Goal: Task Accomplishment & Management: Manage account settings

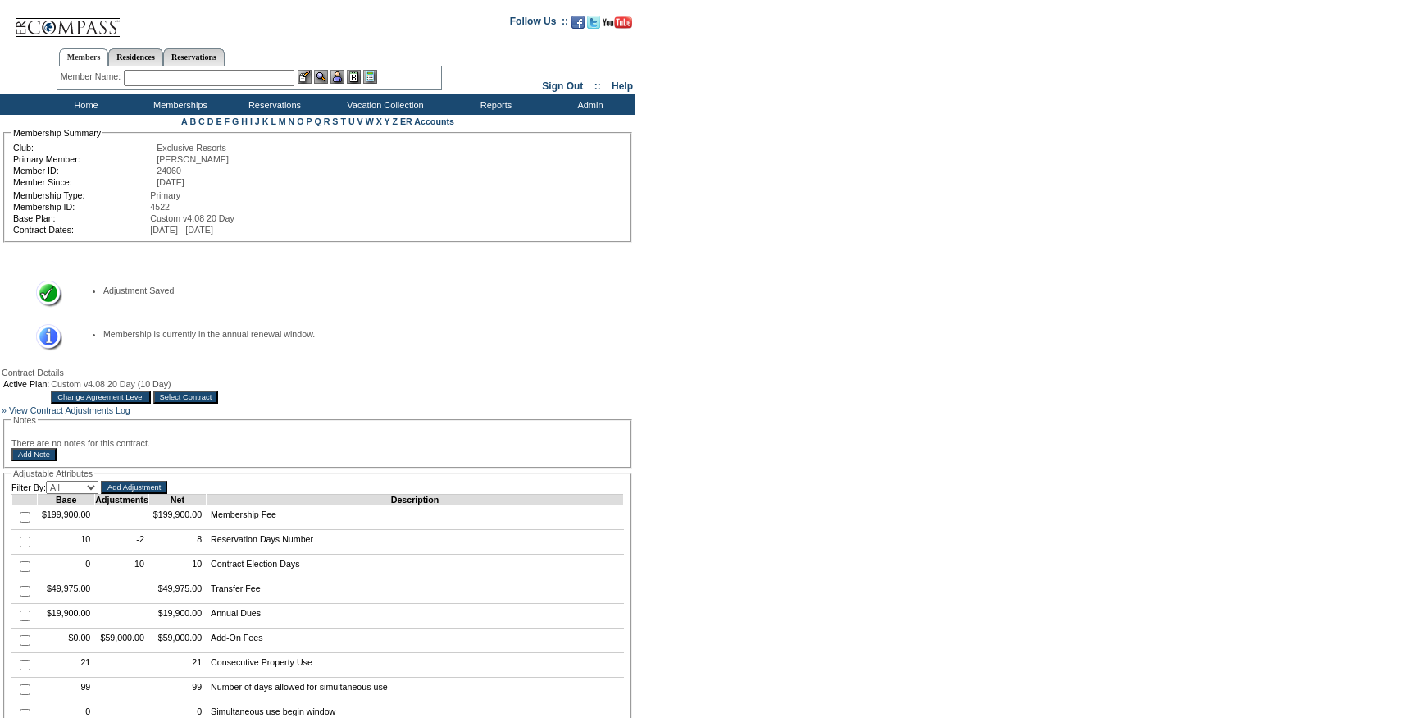
click at [219, 403] on input "Select Contract" at bounding box center [186, 396] width 66 height 13
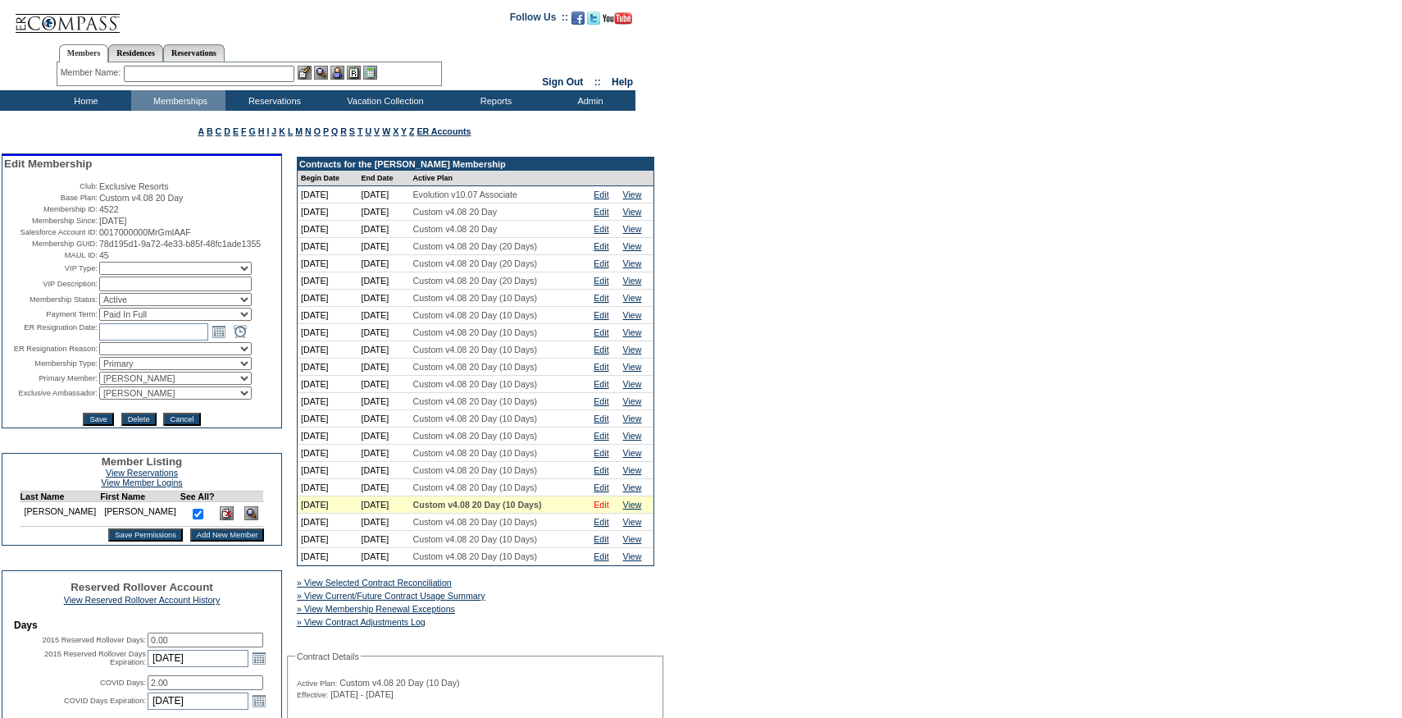
click at [608, 509] on link "Edit" at bounding box center [601, 504] width 15 height 10
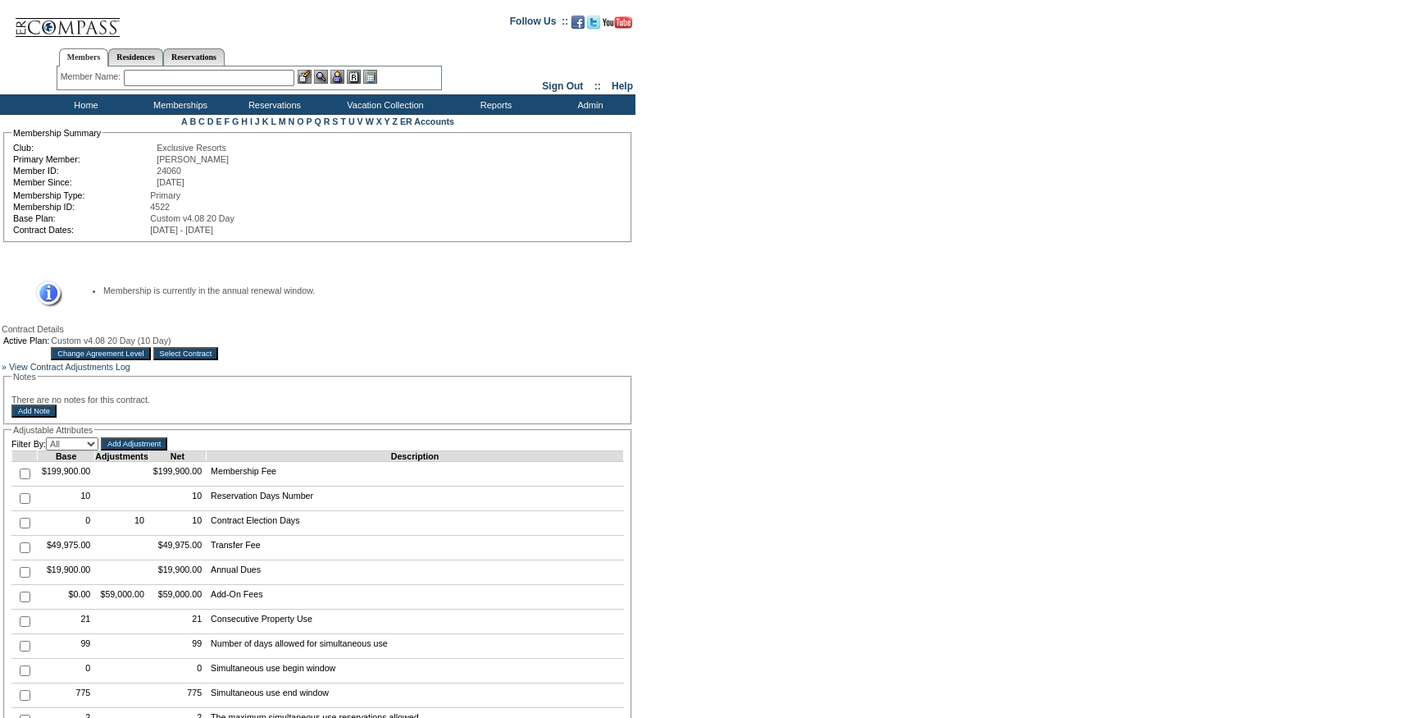
click at [22, 504] on input "checkbox" at bounding box center [25, 498] width 11 height 11
checkbox input "true"
click at [157, 450] on input "Add Adjustment" at bounding box center [134, 443] width 66 height 13
